Goal: Task Accomplishment & Management: Use online tool/utility

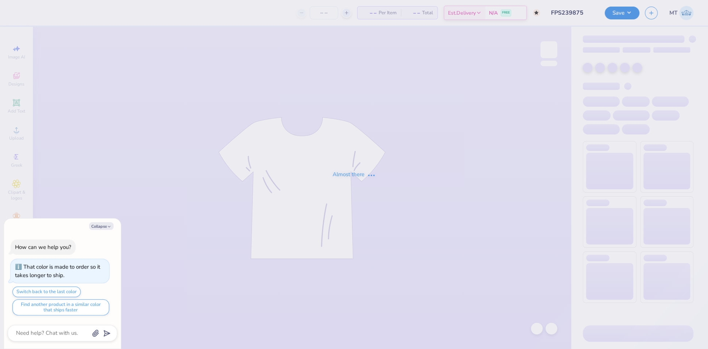
type input "FPS239875"
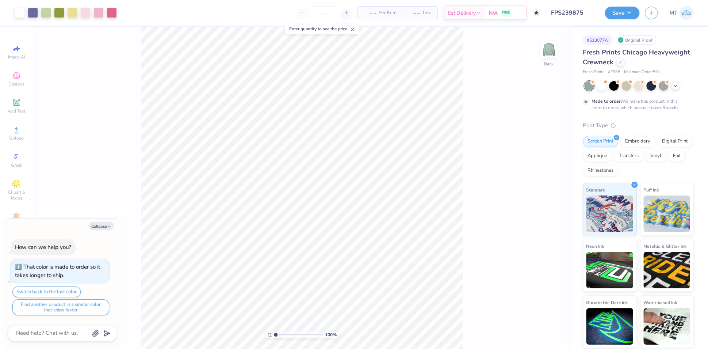
type textarea "x"
type input "2.3346960091174"
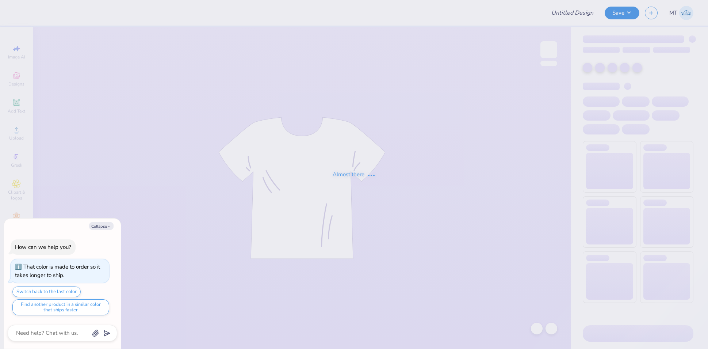
type textarea "x"
type input "FPS239911"
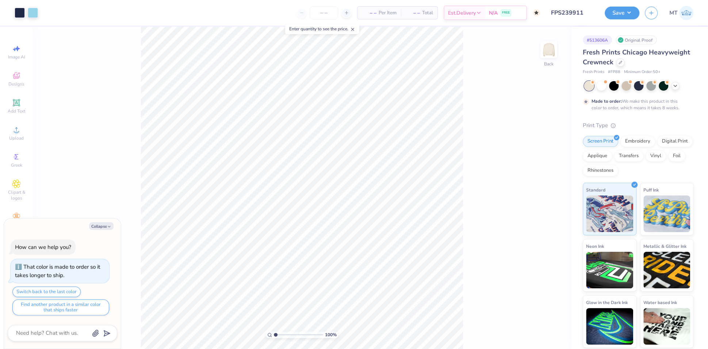
type textarea "x"
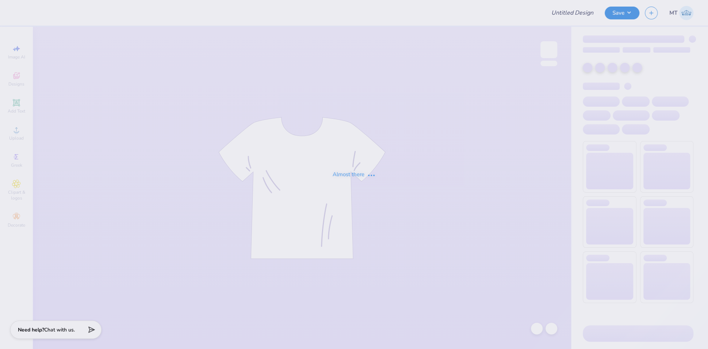
type input "FPS239412"
type input "FPS239918"
type input "FPS239420"
type input "FPS239852"
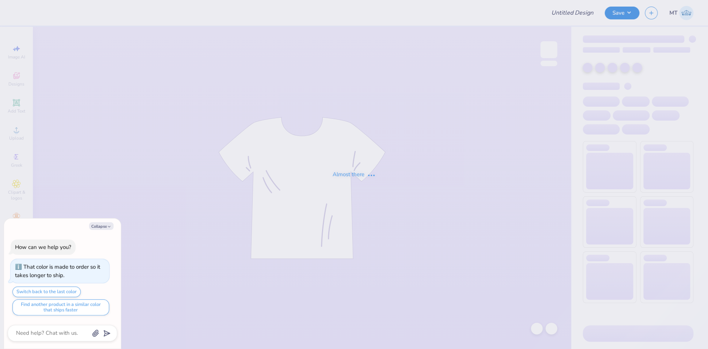
type input "FPS239853"
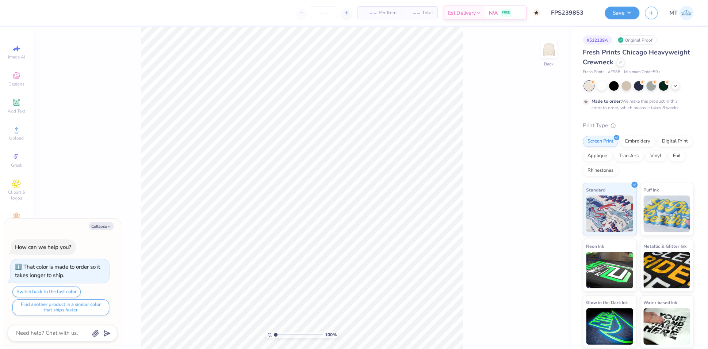
type textarea "x"
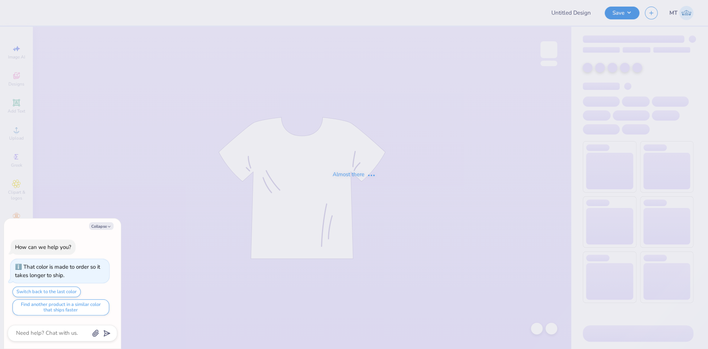
type textarea "x"
type input "FPS239849"
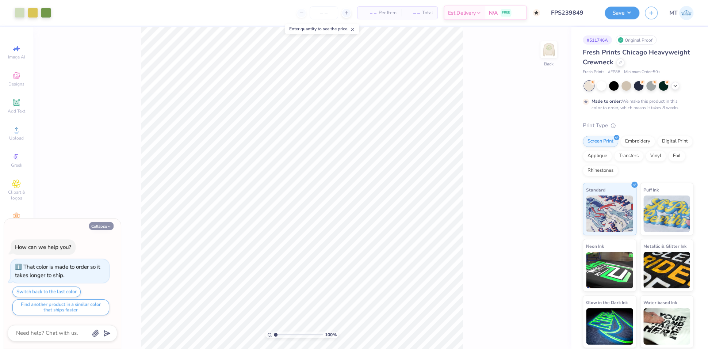
click at [109, 227] on icon "button" at bounding box center [109, 226] width 4 height 4
type textarea "x"
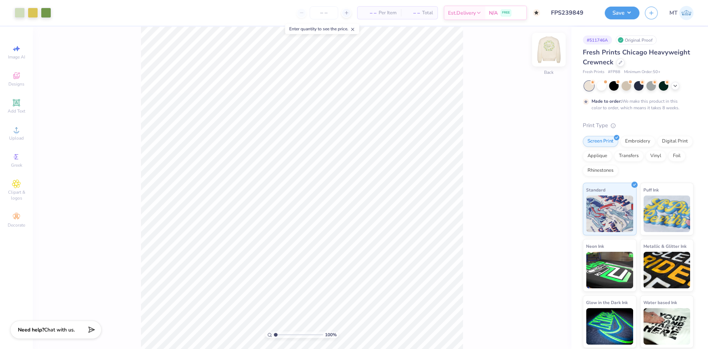
click at [549, 54] on img at bounding box center [549, 49] width 29 height 29
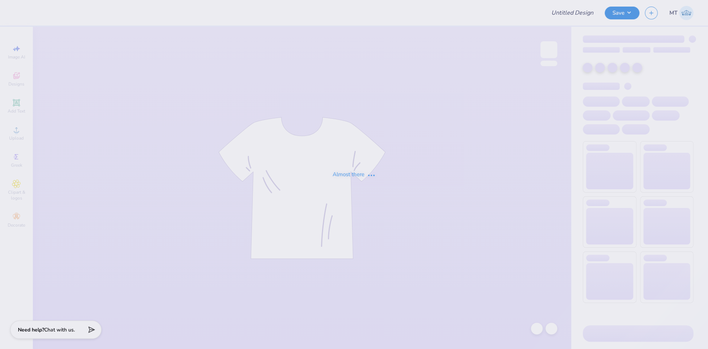
type input "FPS239420"
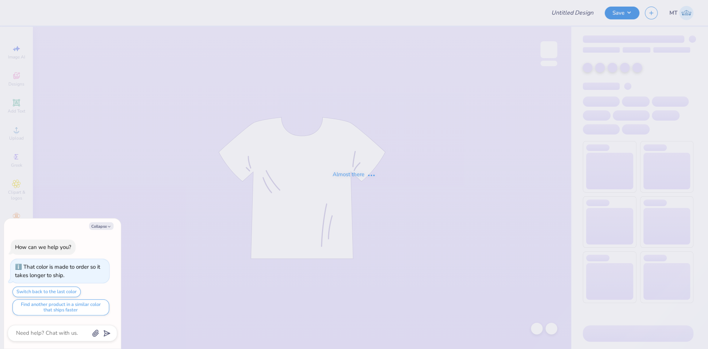
type textarea "x"
type input "FPS239747"
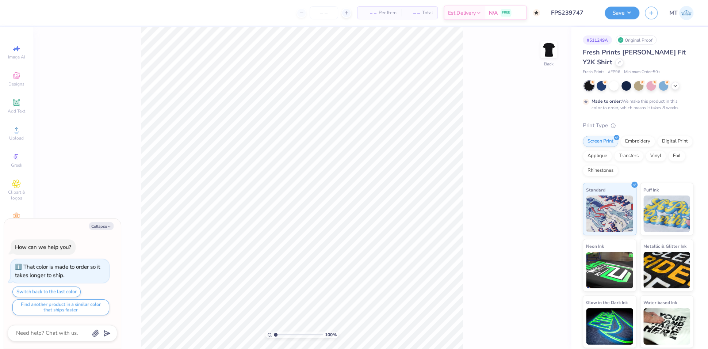
type textarea "x"
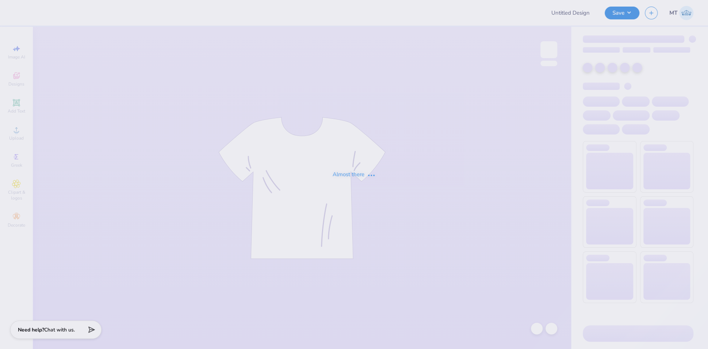
type input "FPS239961"
type input "FPS239420"
